Goal: Information Seeking & Learning: Learn about a topic

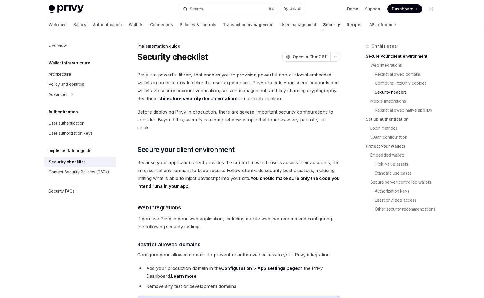
scroll to position [345, 0]
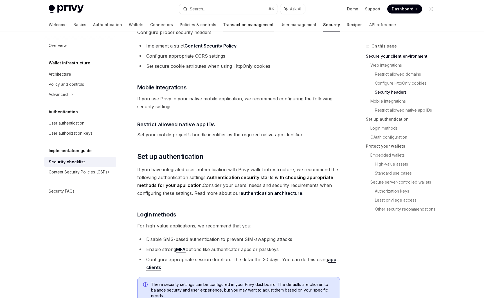
click at [232, 25] on link "Transaction management" at bounding box center [248, 25] width 51 height 14
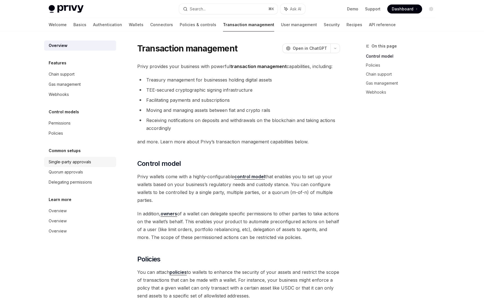
click at [72, 161] on div "Single-party approvals" at bounding box center [70, 162] width 42 height 7
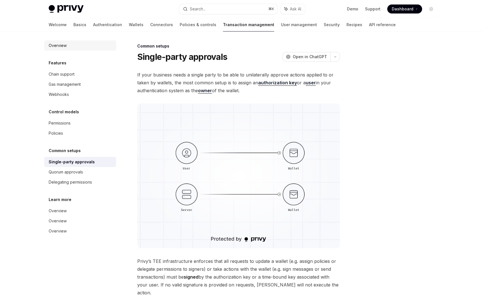
click at [64, 44] on div "Overview" at bounding box center [58, 45] width 18 height 7
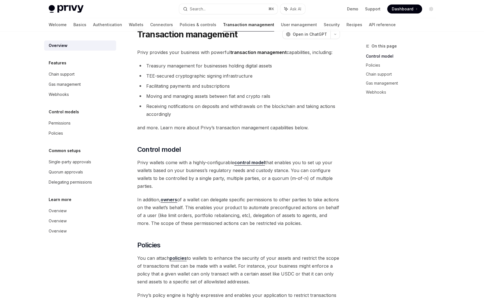
scroll to position [15, 0]
click at [374, 83] on link "Gas management" at bounding box center [403, 83] width 74 height 9
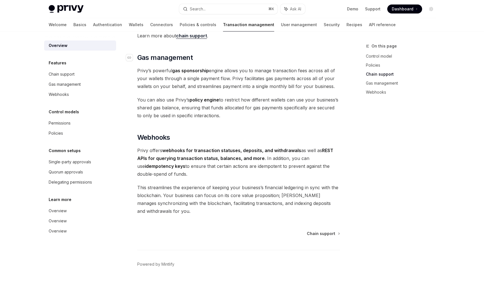
scroll to position [461, 0]
click at [369, 23] on link "API reference" at bounding box center [382, 25] width 27 height 14
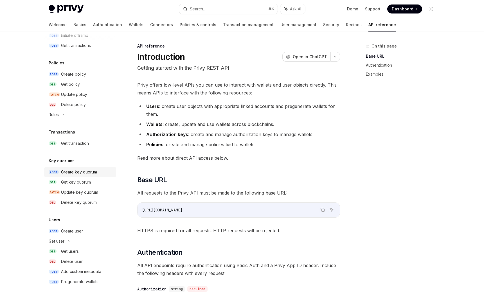
scroll to position [5, 0]
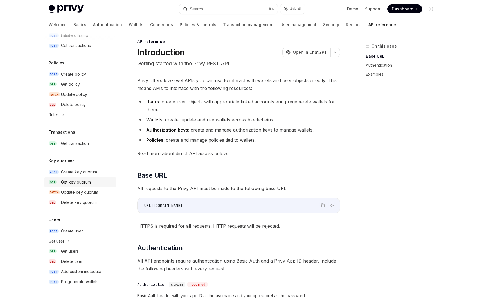
click at [87, 179] on div "Get key quorum" at bounding box center [76, 182] width 30 height 7
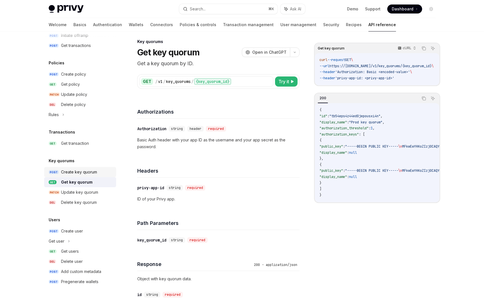
click at [86, 169] on div "Create key quorum" at bounding box center [79, 172] width 36 height 7
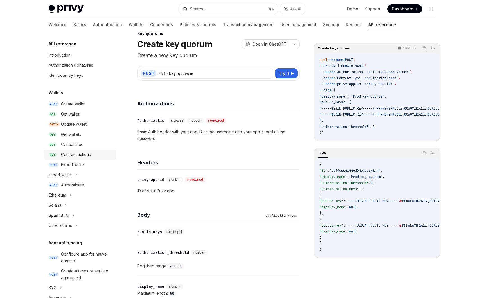
click at [82, 155] on div "Get transactions" at bounding box center [76, 154] width 30 height 7
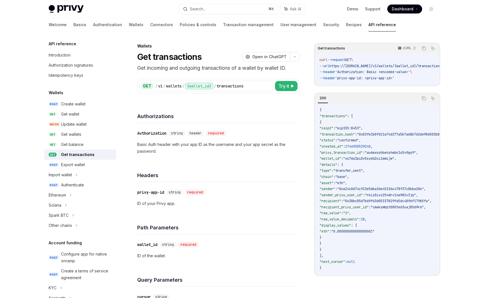
type textarea "*"
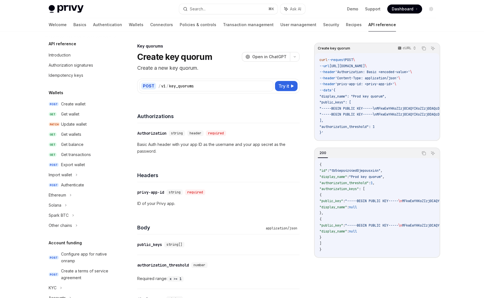
scroll to position [13, 0]
